Goal: Navigation & Orientation: Find specific page/section

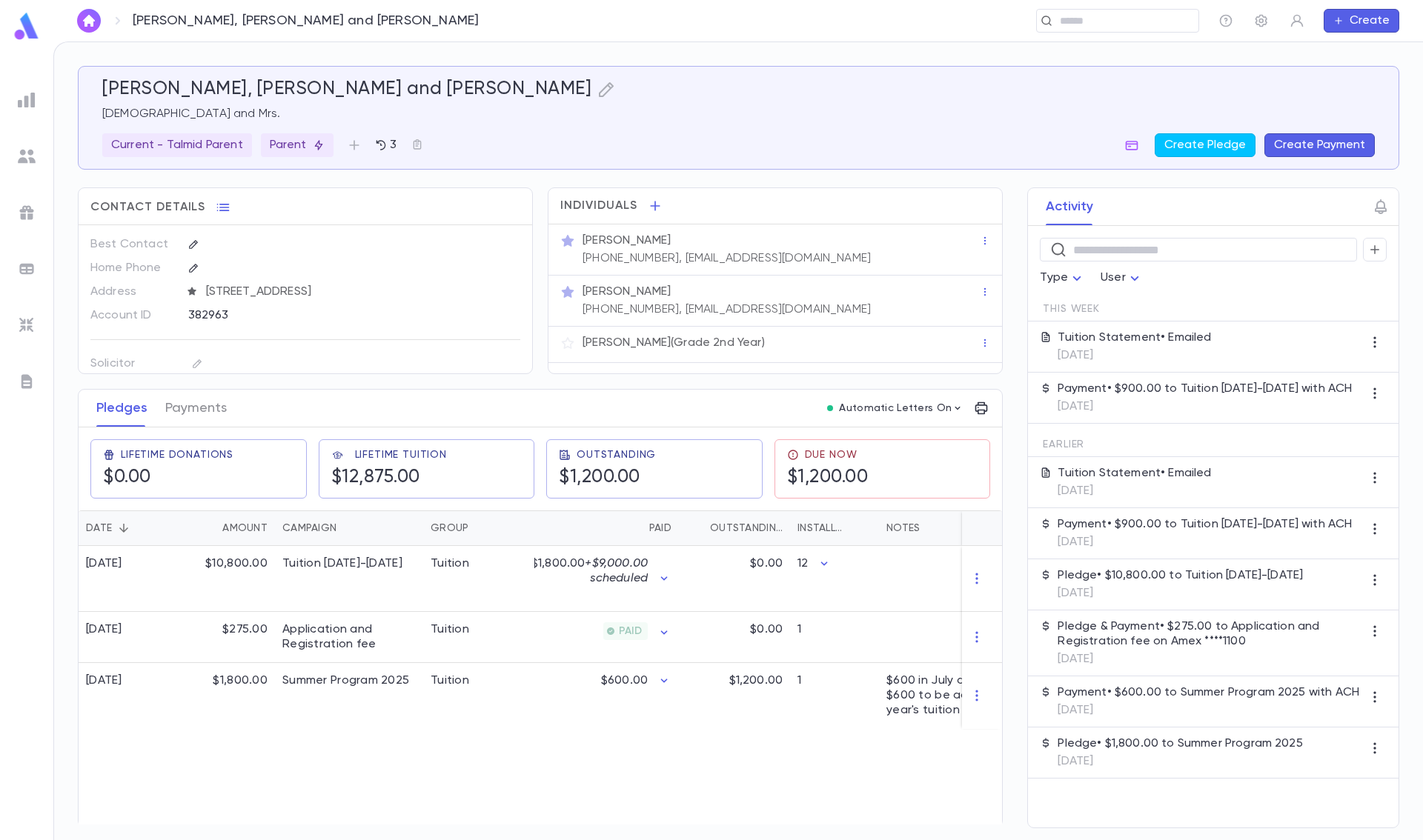
scroll to position [3, 0]
click at [1122, 16] on input "text" at bounding box center [1113, 20] width 115 height 14
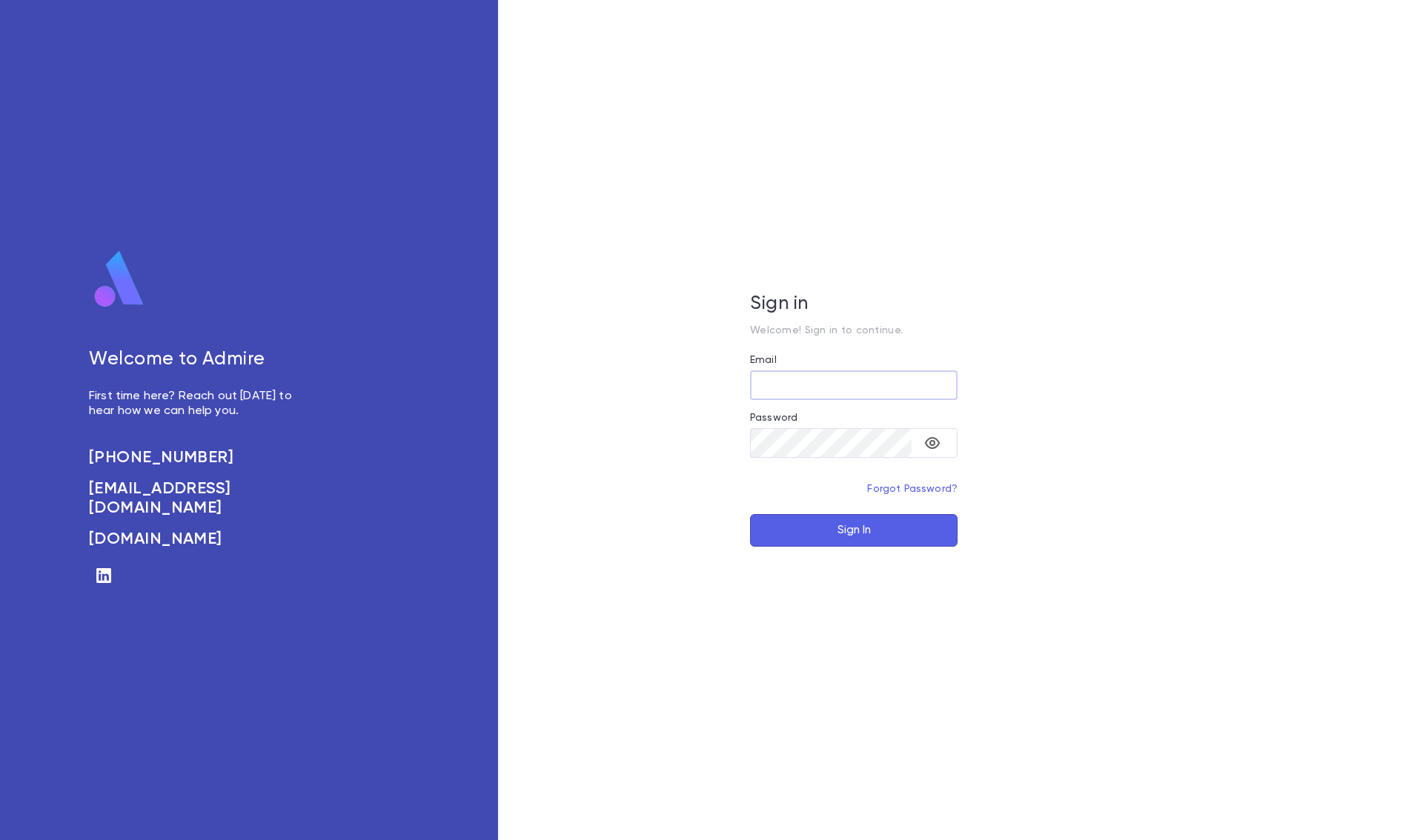
type input "**********"
click at [824, 523] on button "Sign In" at bounding box center [853, 530] width 208 height 32
